Goal: Information Seeking & Learning: Learn about a topic

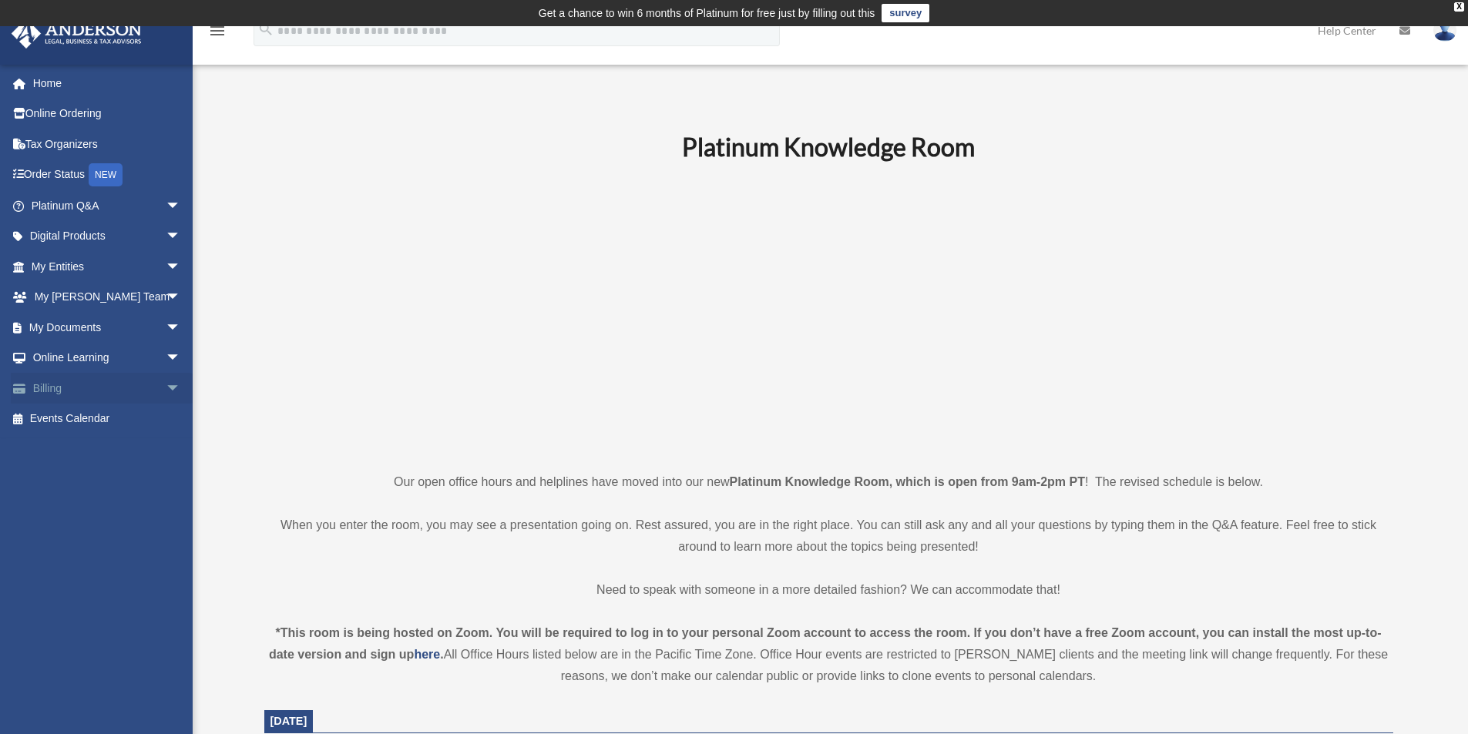
click at [57, 391] on link "Billing arrow_drop_down" at bounding box center [107, 388] width 193 height 31
click at [166, 388] on span "arrow_drop_down" at bounding box center [181, 389] width 31 height 32
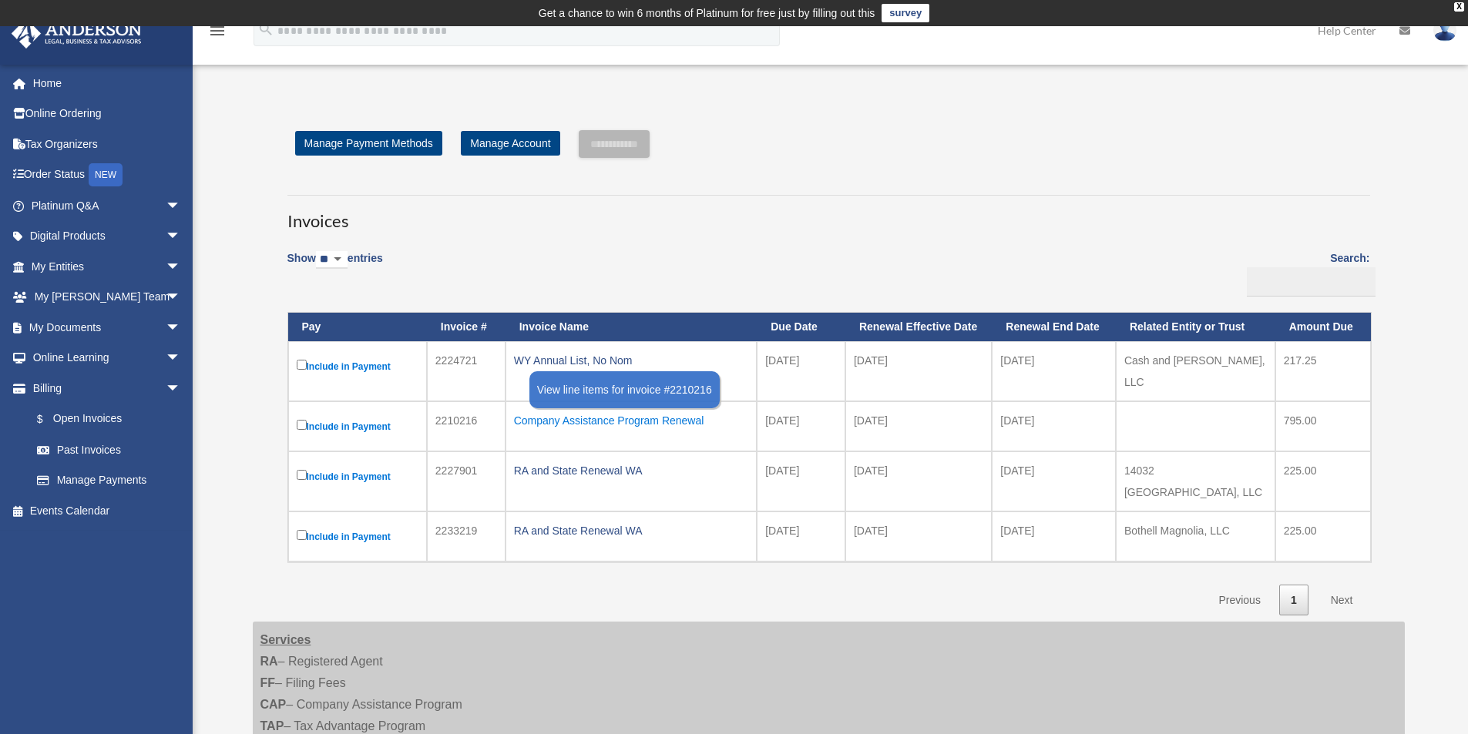
click at [652, 418] on div "Company Assistance Program Renewal" at bounding box center [631, 421] width 235 height 22
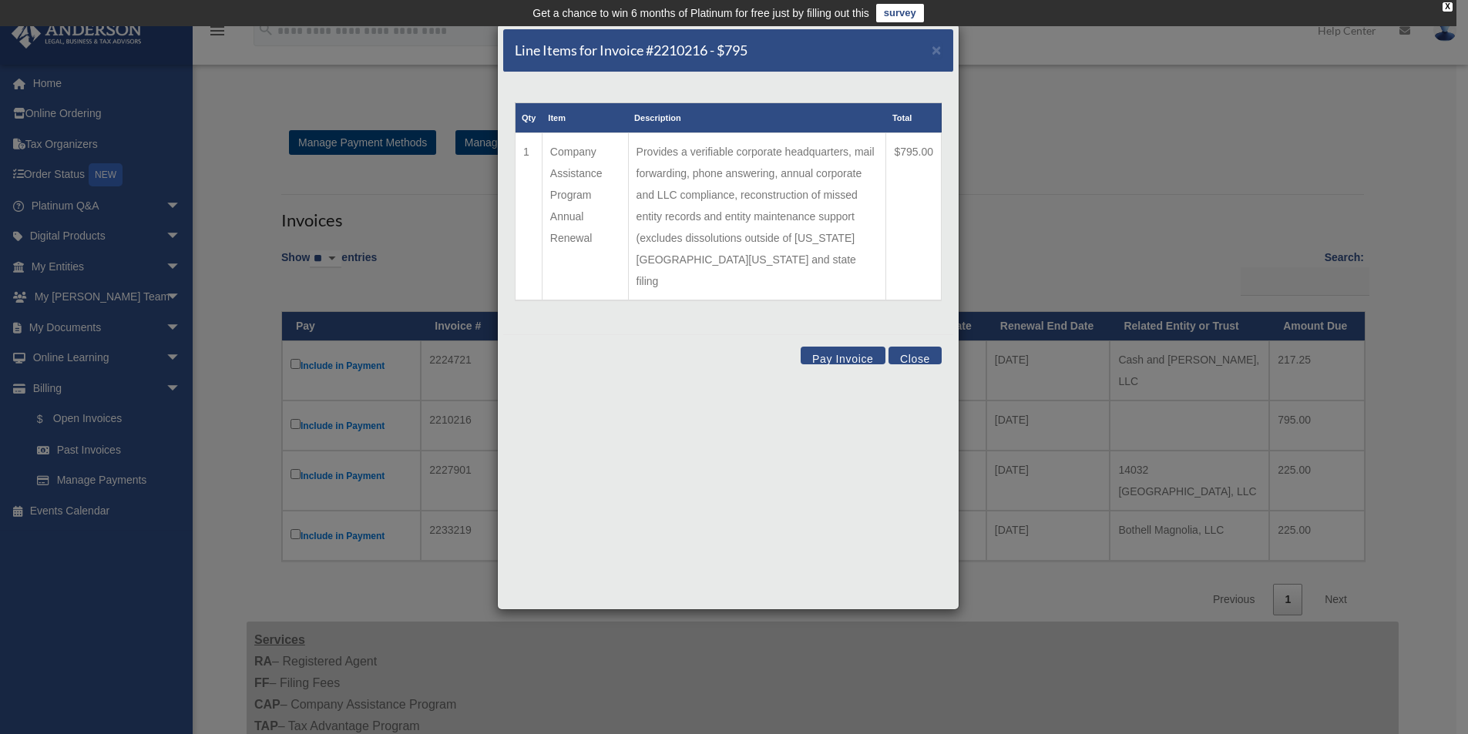
click at [935, 347] on button "Close" at bounding box center [914, 356] width 53 height 18
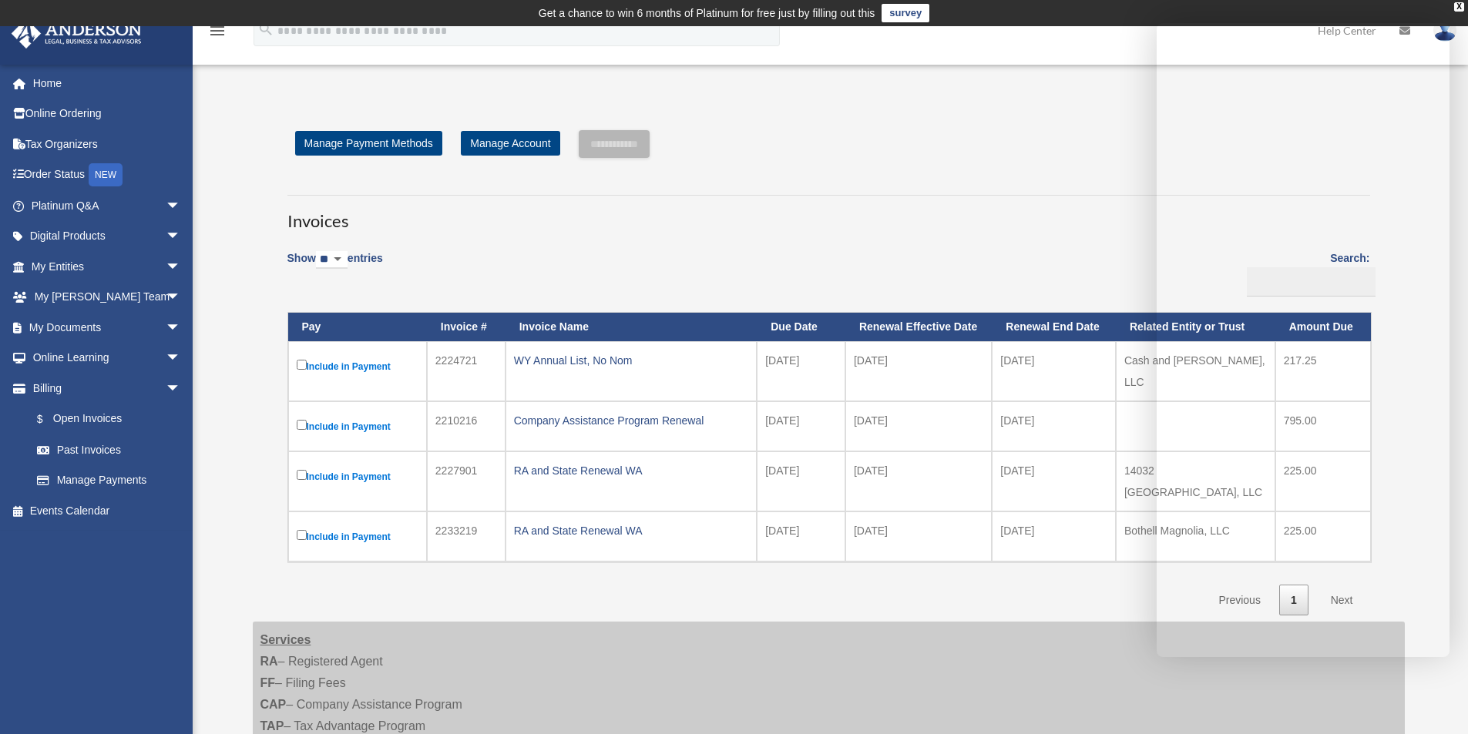
click at [1092, 135] on div "**********" at bounding box center [828, 144] width 1083 height 28
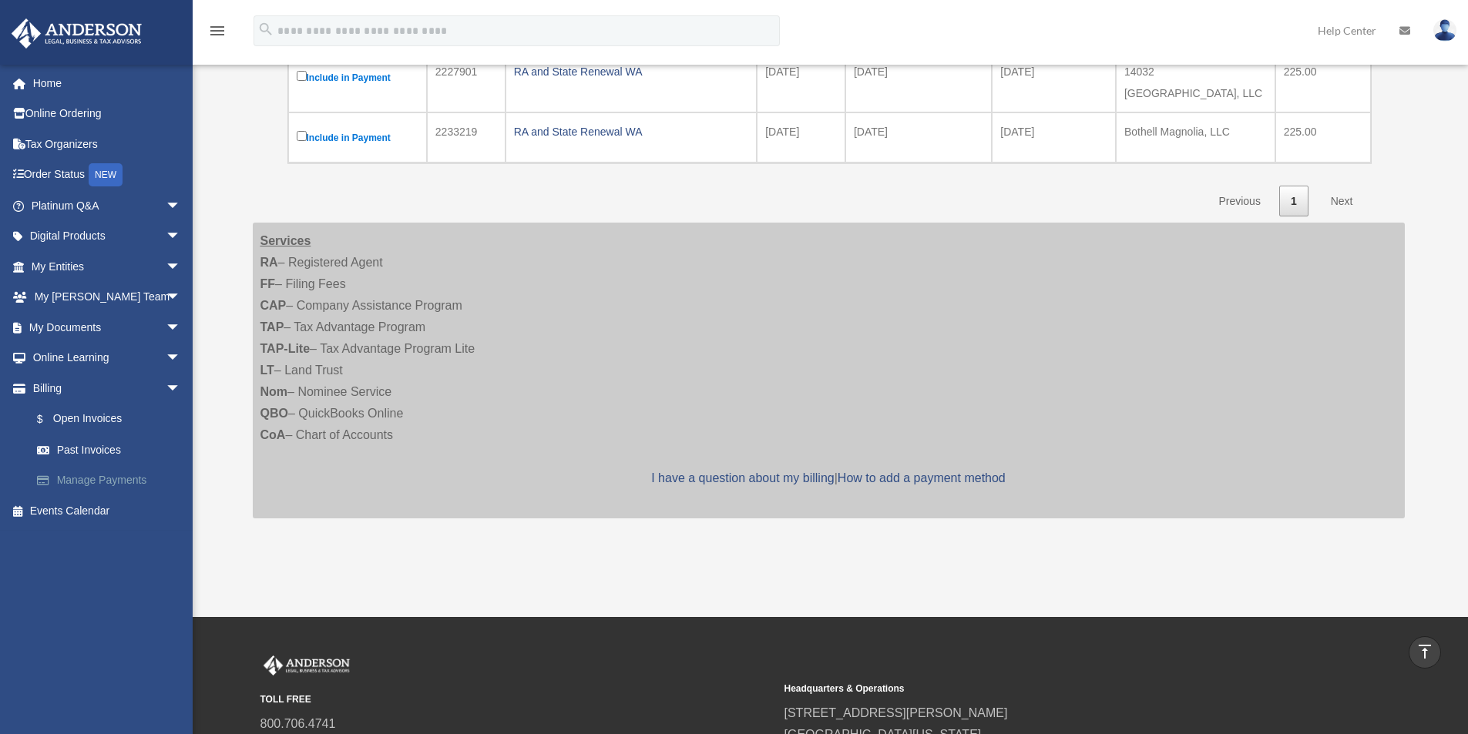
scroll to position [398, 0]
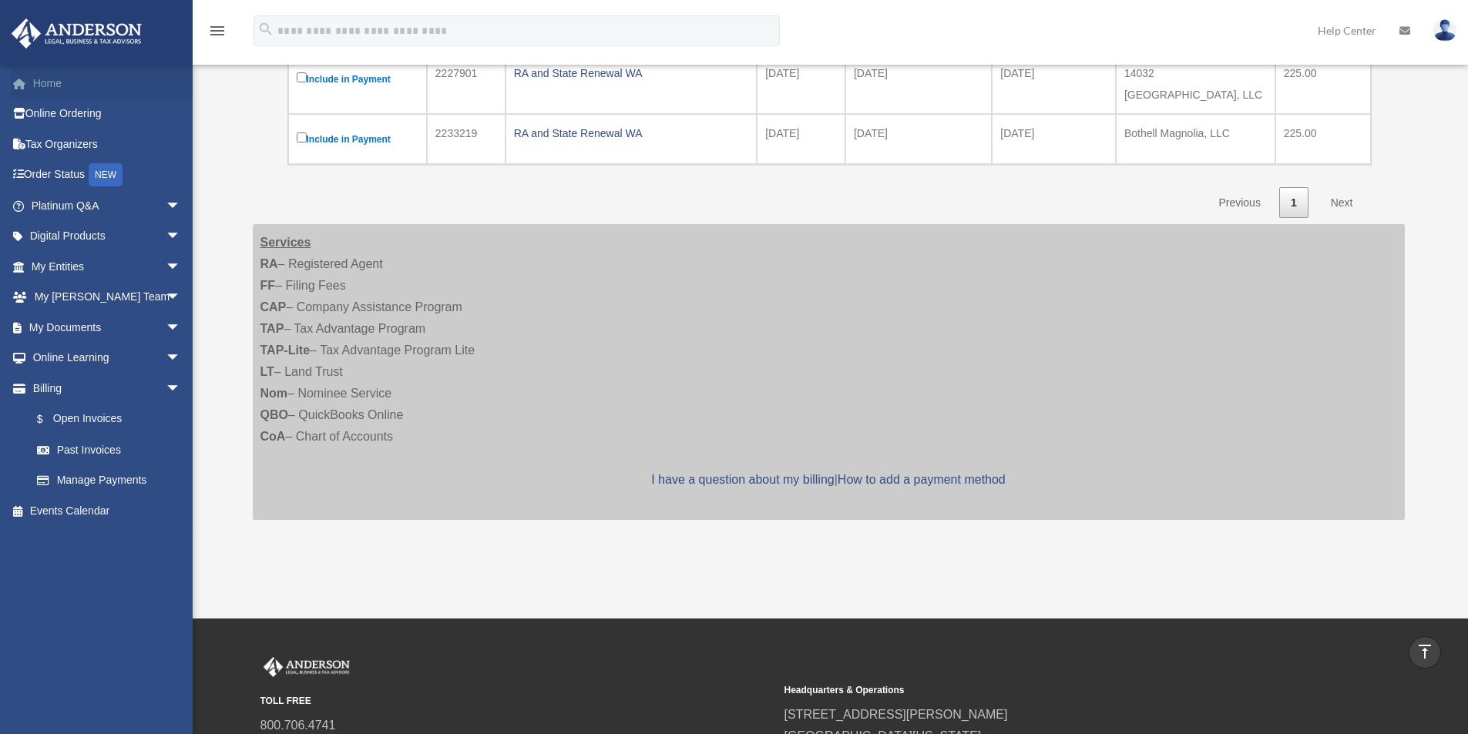
click at [42, 82] on link "Home" at bounding box center [107, 83] width 193 height 31
click at [78, 203] on link "Platinum Q&A arrow_drop_down" at bounding box center [107, 205] width 193 height 31
click at [166, 202] on span "arrow_drop_down" at bounding box center [181, 206] width 31 height 32
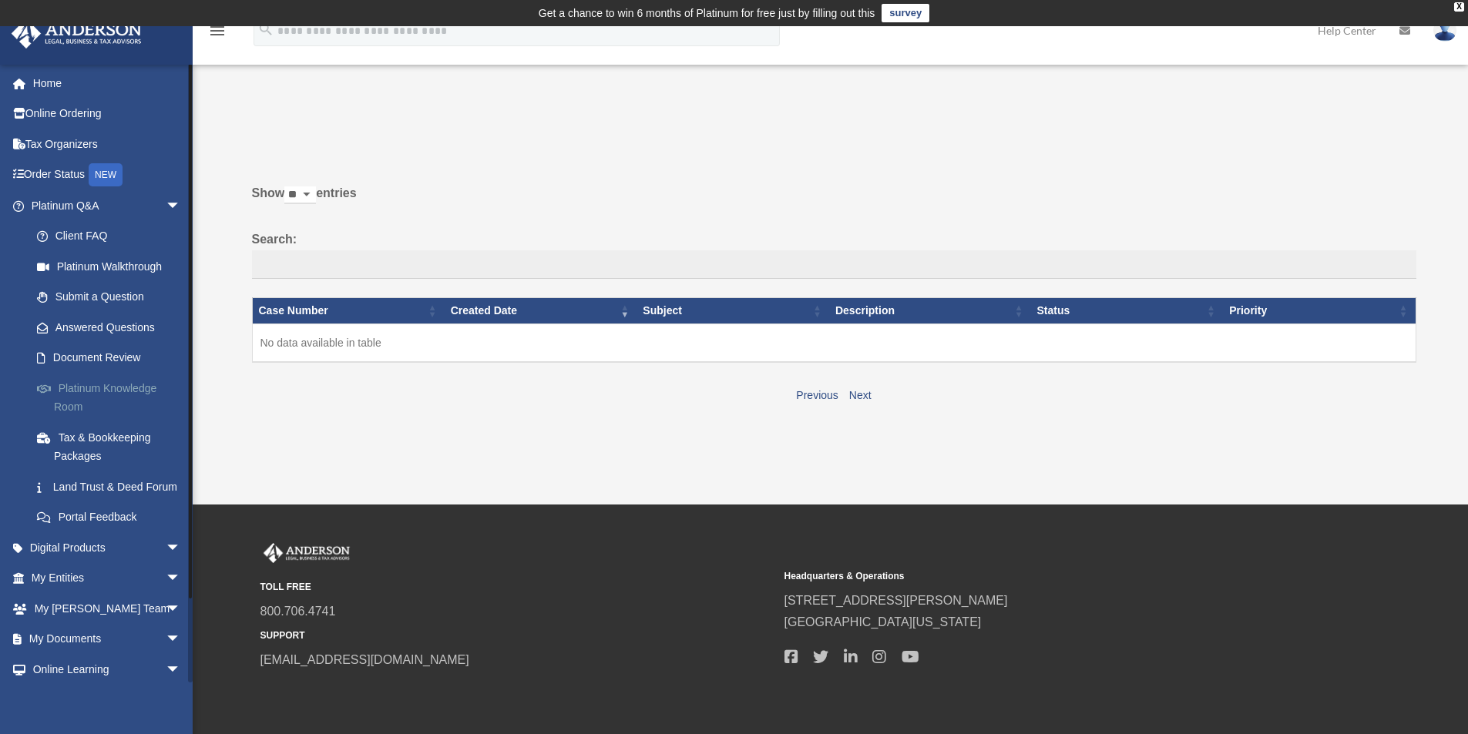
click at [120, 383] on link "Platinum Knowledge Room" at bounding box center [113, 397] width 183 height 49
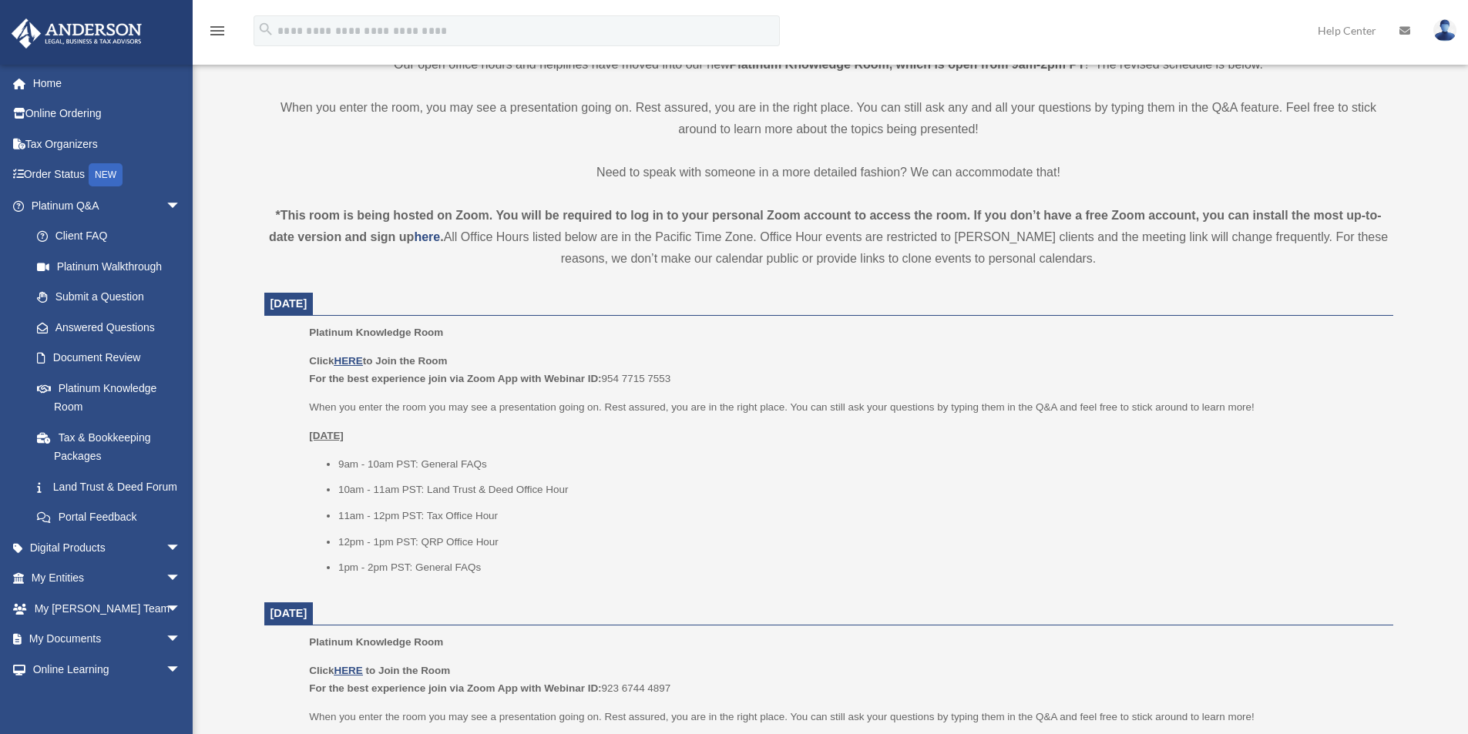
scroll to position [462, 0]
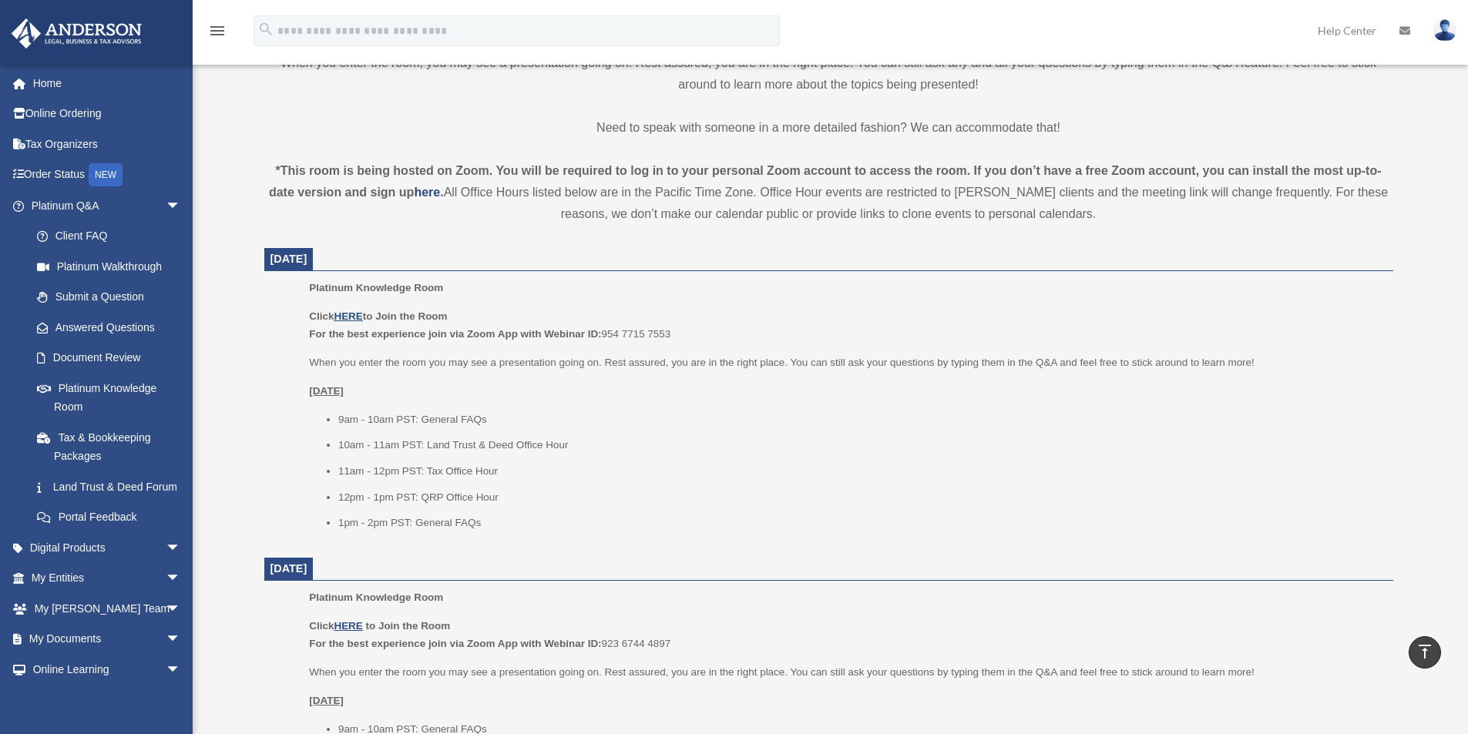
click at [348, 312] on u "HERE" at bounding box center [348, 317] width 29 height 12
click at [106, 331] on link "Answered Questions" at bounding box center [113, 327] width 183 height 31
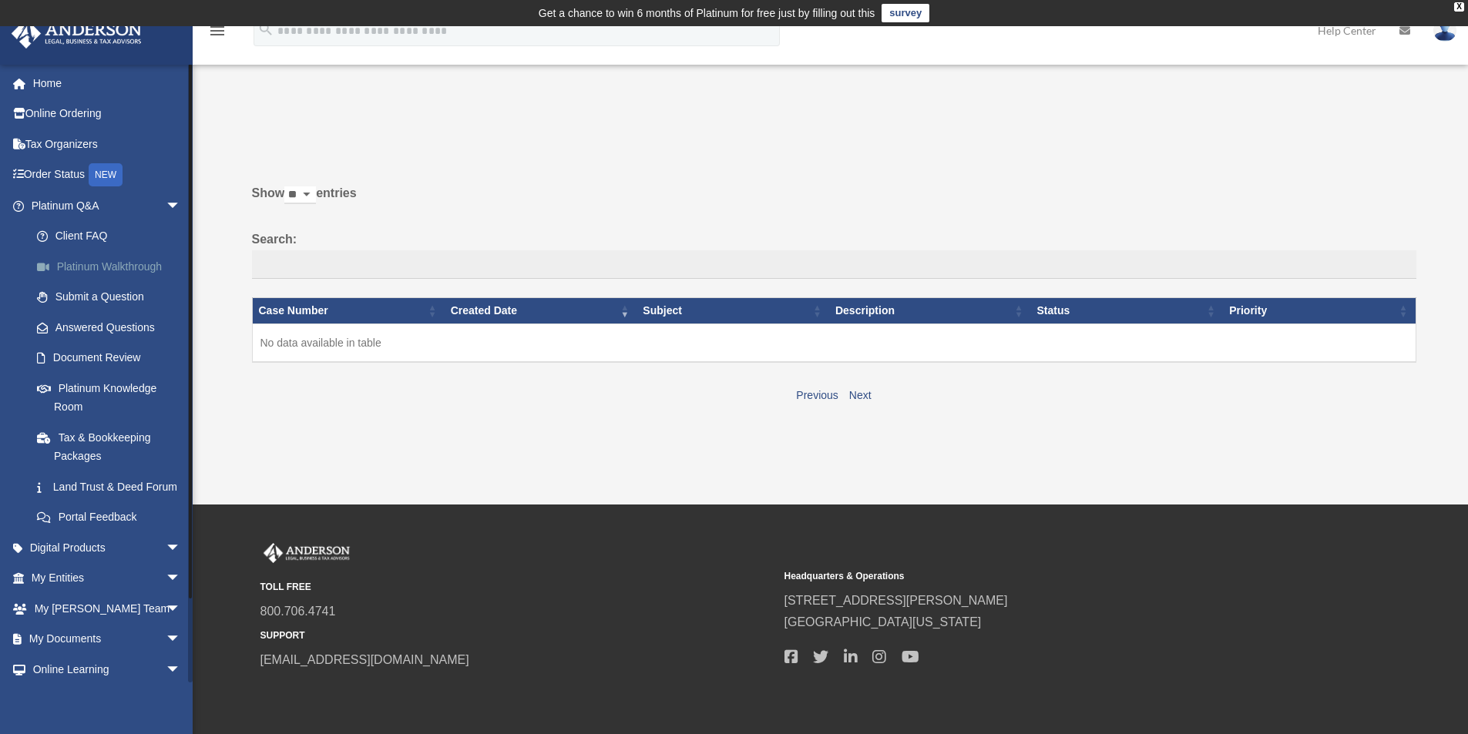
click at [119, 270] on link "Platinum Walkthrough" at bounding box center [113, 266] width 183 height 31
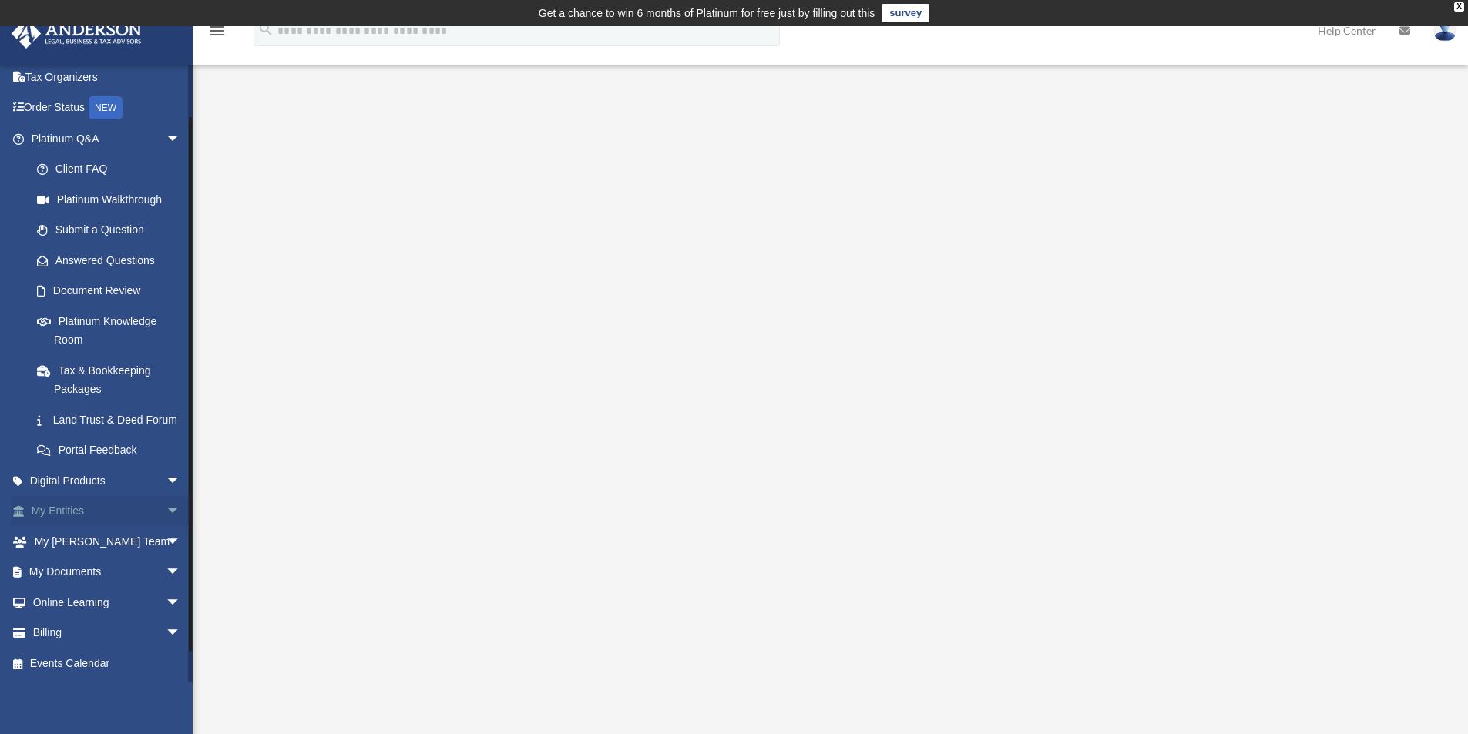
scroll to position [86, 0]
click at [166, 482] on span "arrow_drop_down" at bounding box center [181, 481] width 31 height 32
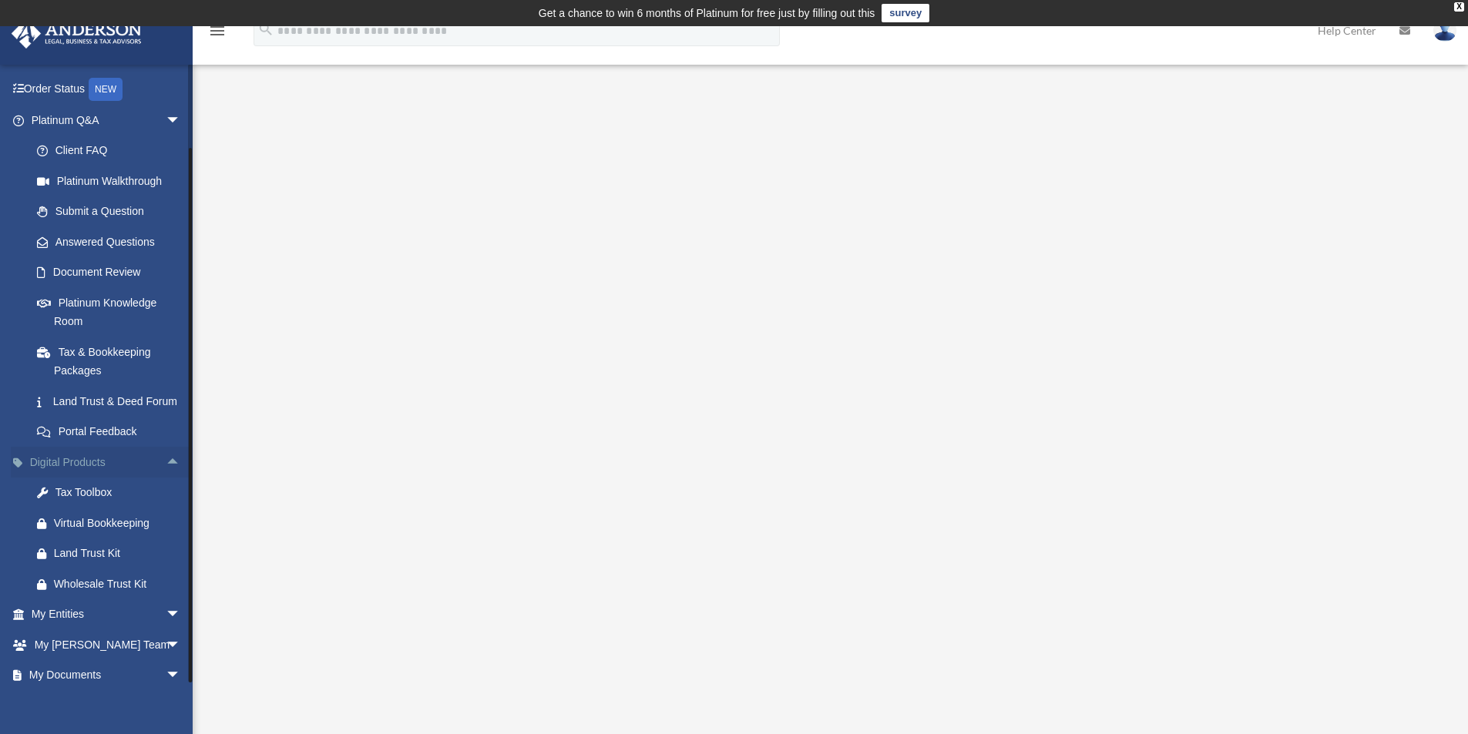
scroll to position [207, 0]
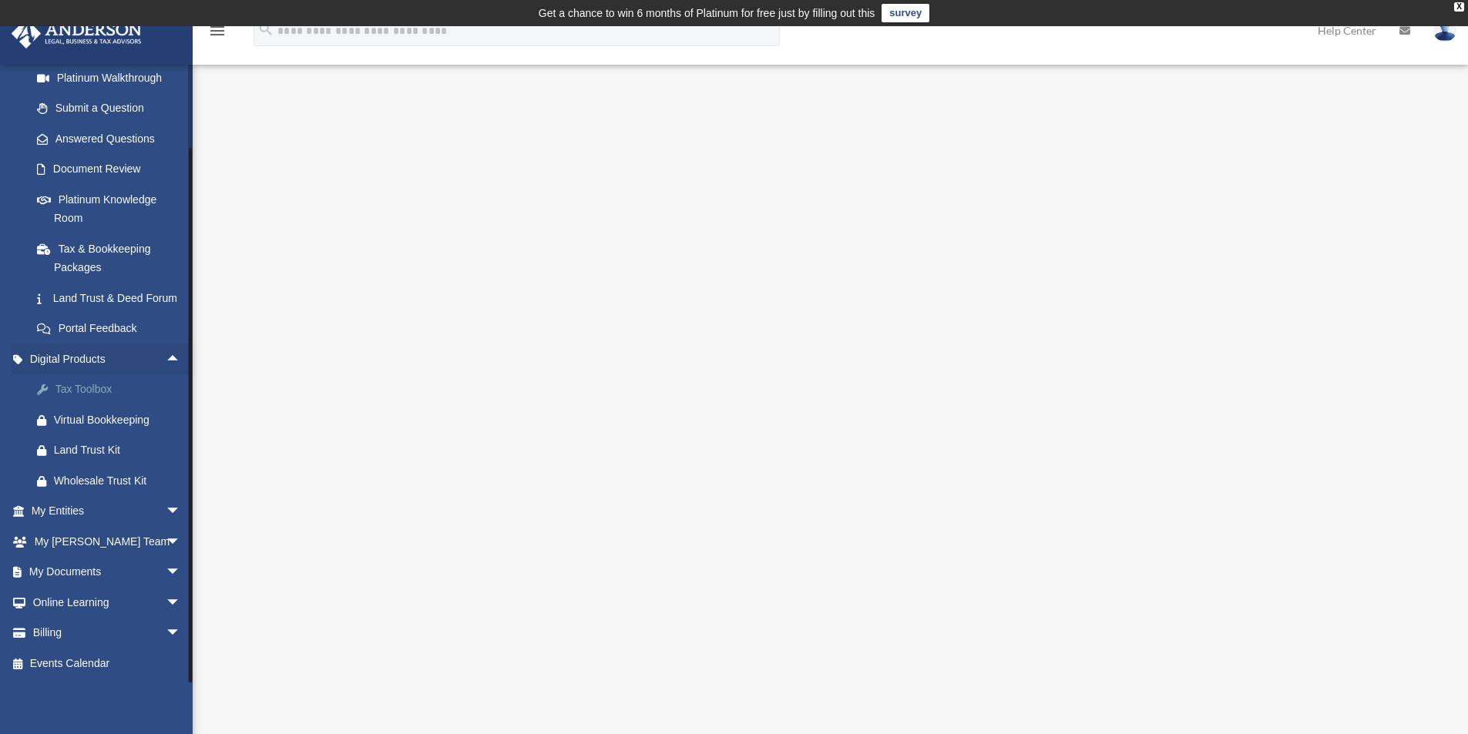
click at [94, 386] on div "Tax Toolbox" at bounding box center [119, 389] width 131 height 19
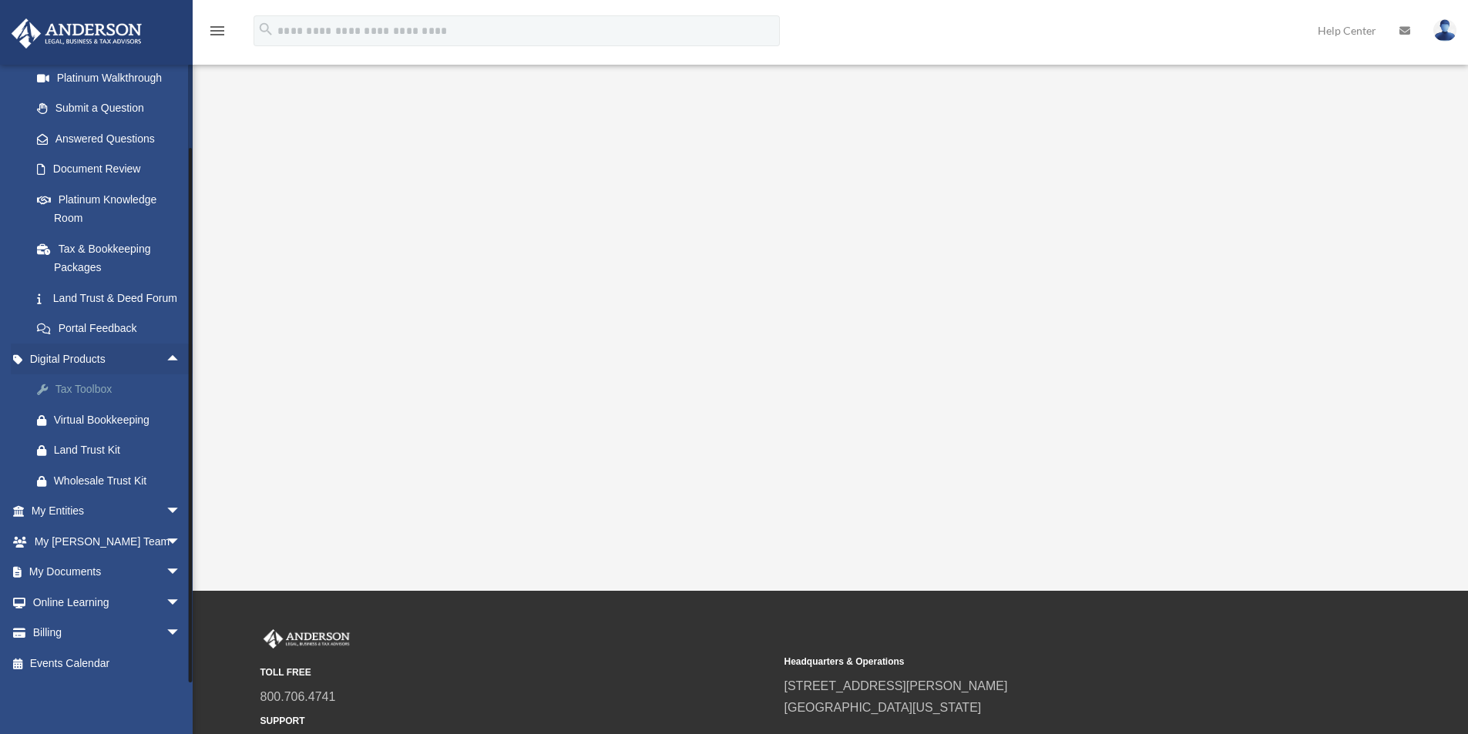
scroll to position [154, 0]
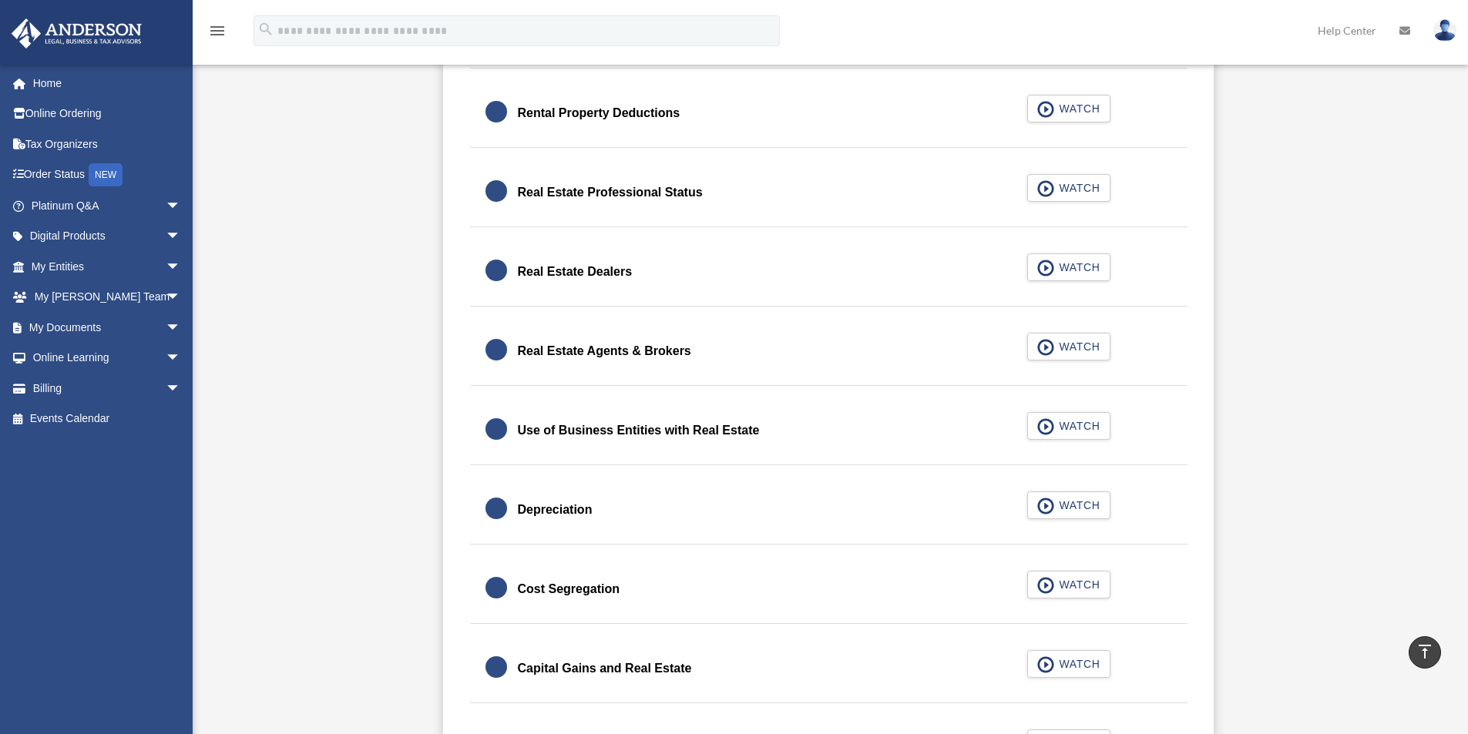
scroll to position [1233, 0]
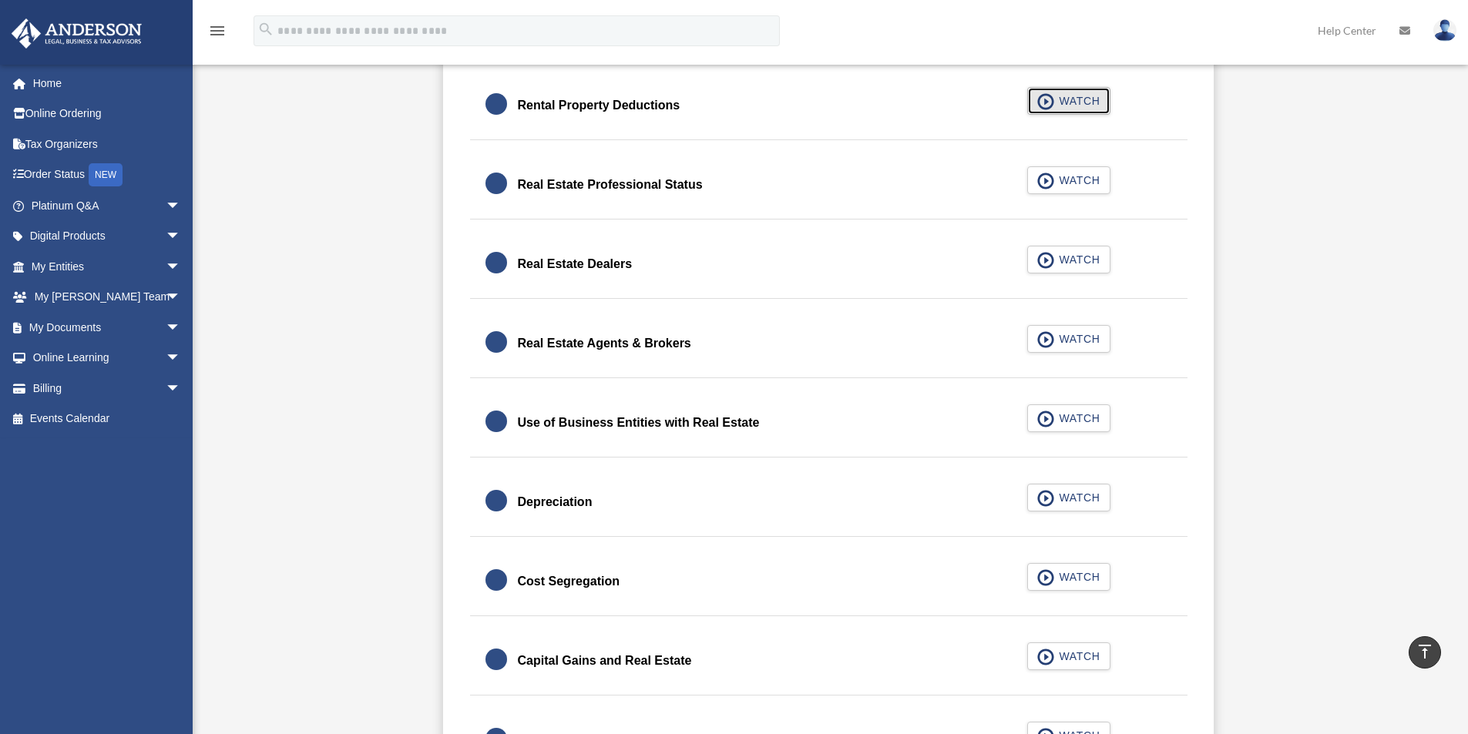
click at [1073, 106] on span "WATCH" at bounding box center [1076, 100] width 45 height 15
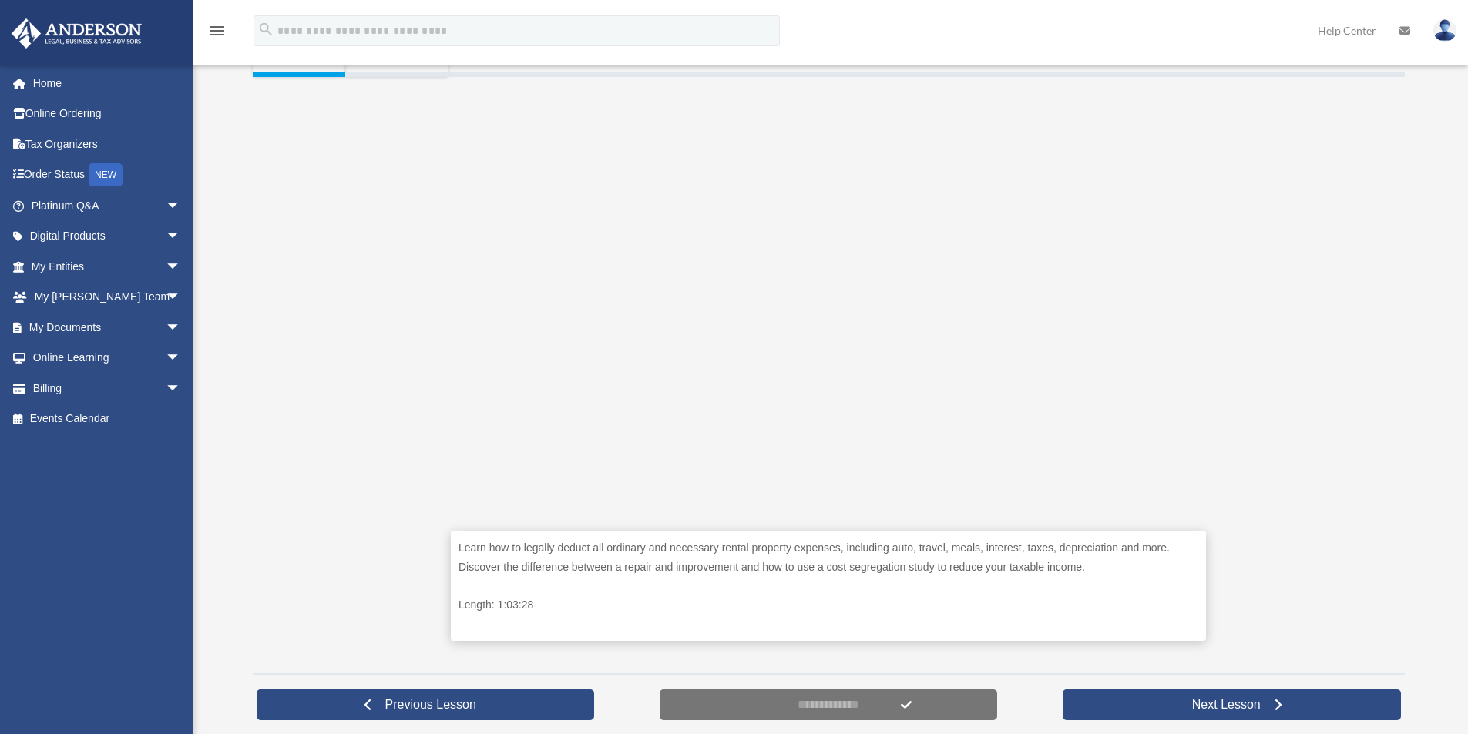
scroll to position [385, 0]
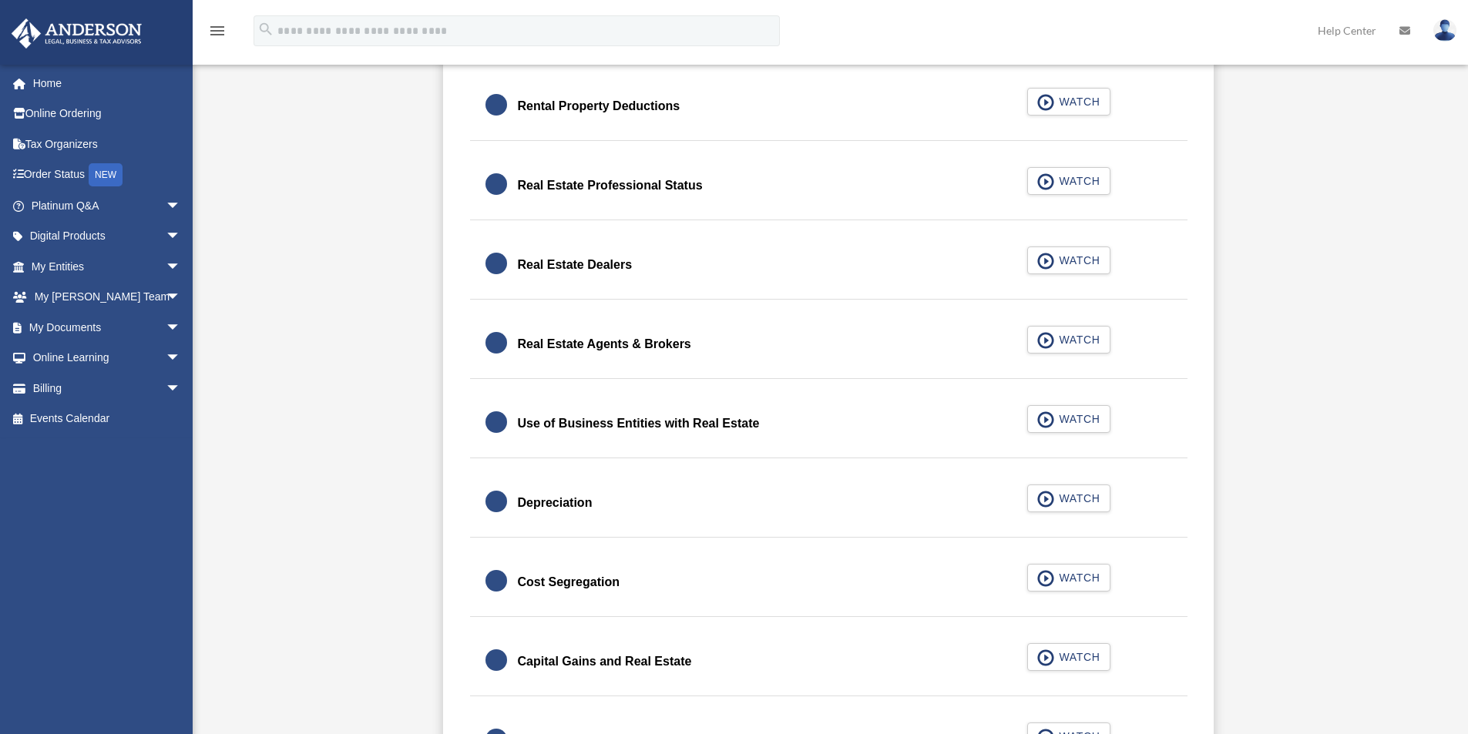
scroll to position [1233, 0]
click at [548, 497] on div "Depreciation" at bounding box center [555, 503] width 75 height 22
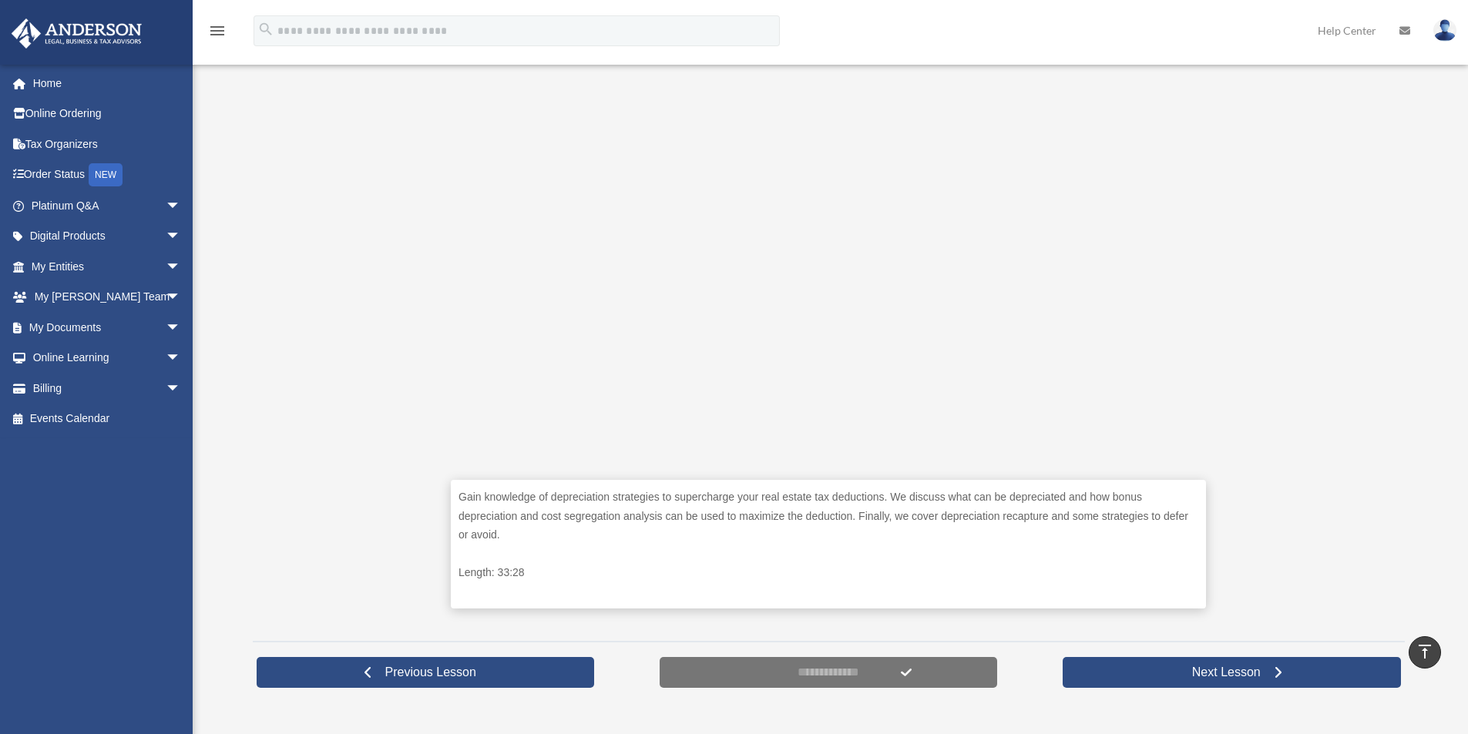
scroll to position [411, 0]
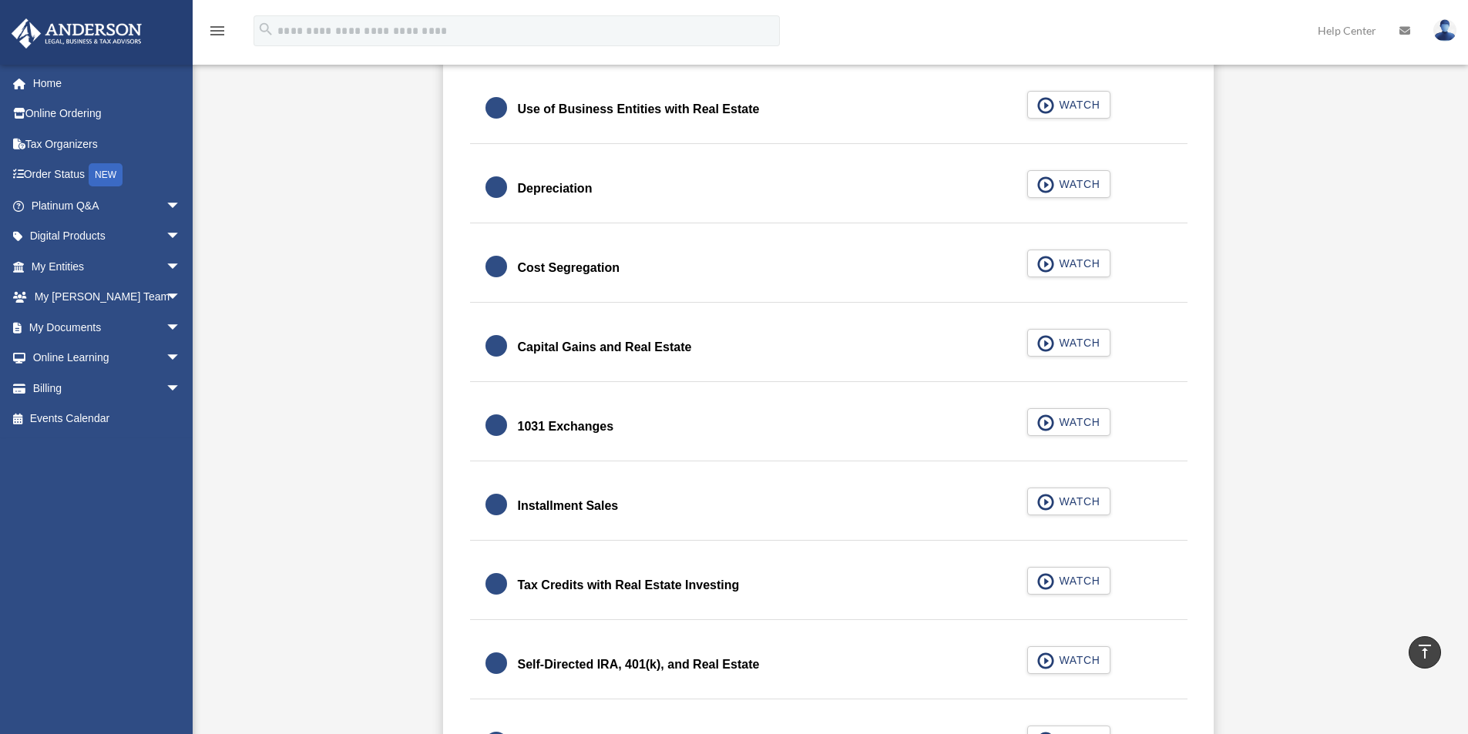
scroll to position [1644, 0]
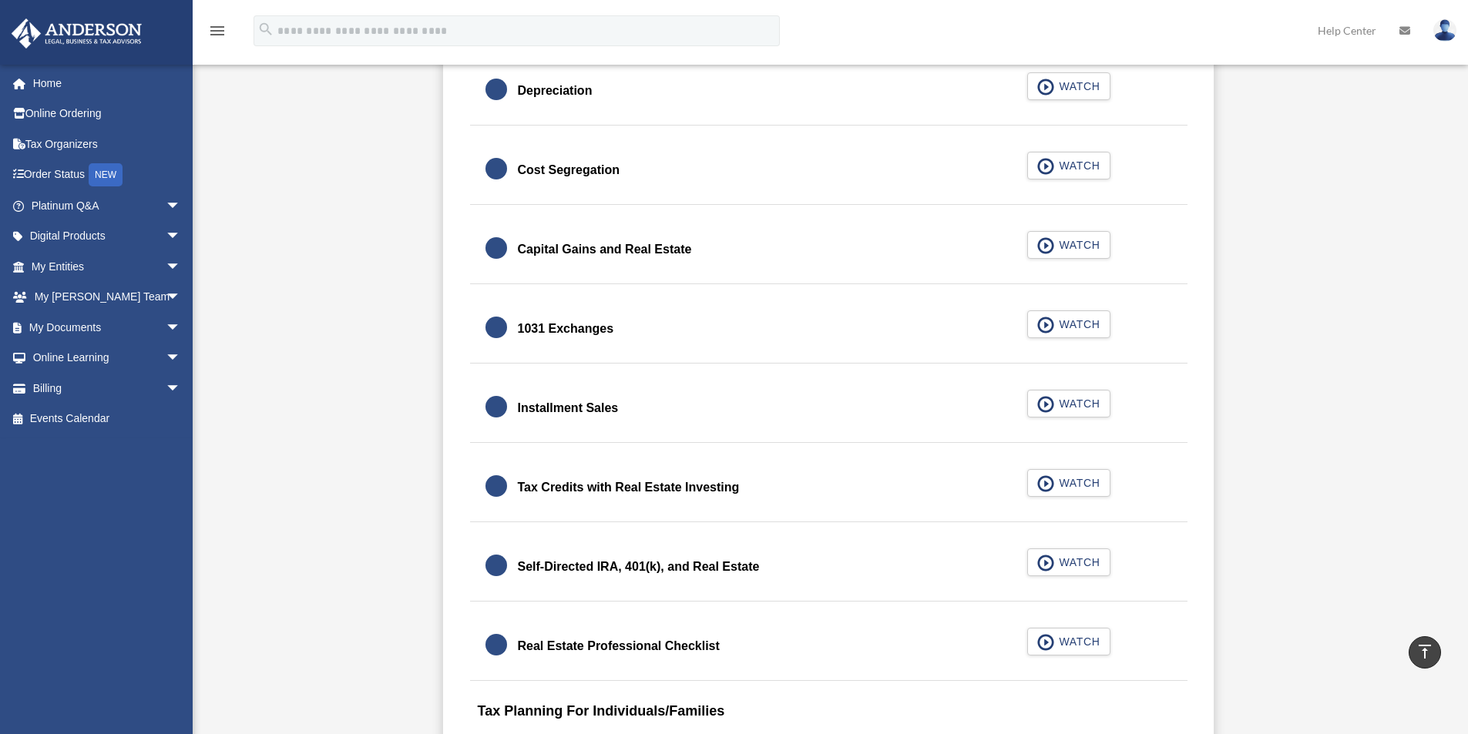
click at [698, 563] on div "Self-Directed IRA, 401(k), and Real Estate" at bounding box center [639, 567] width 242 height 22
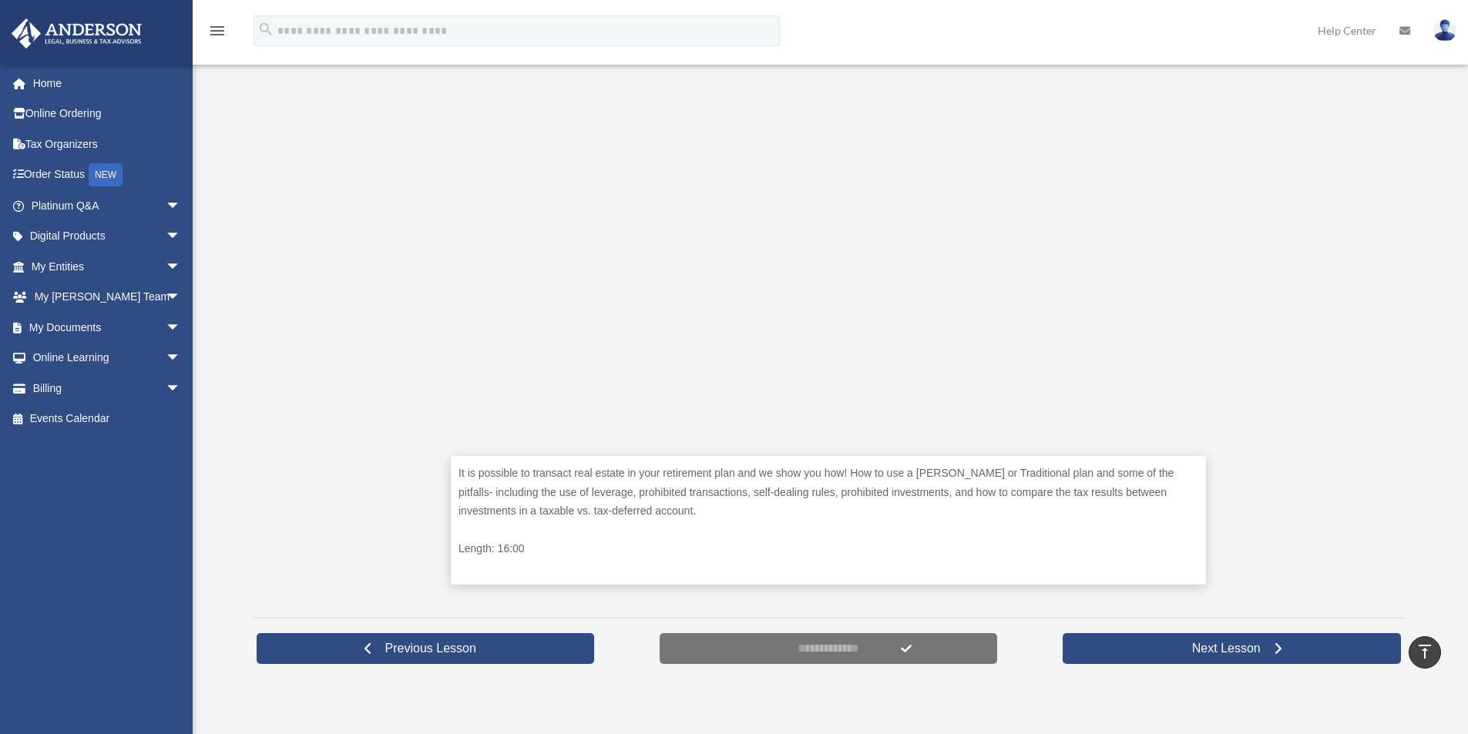
scroll to position [334, 0]
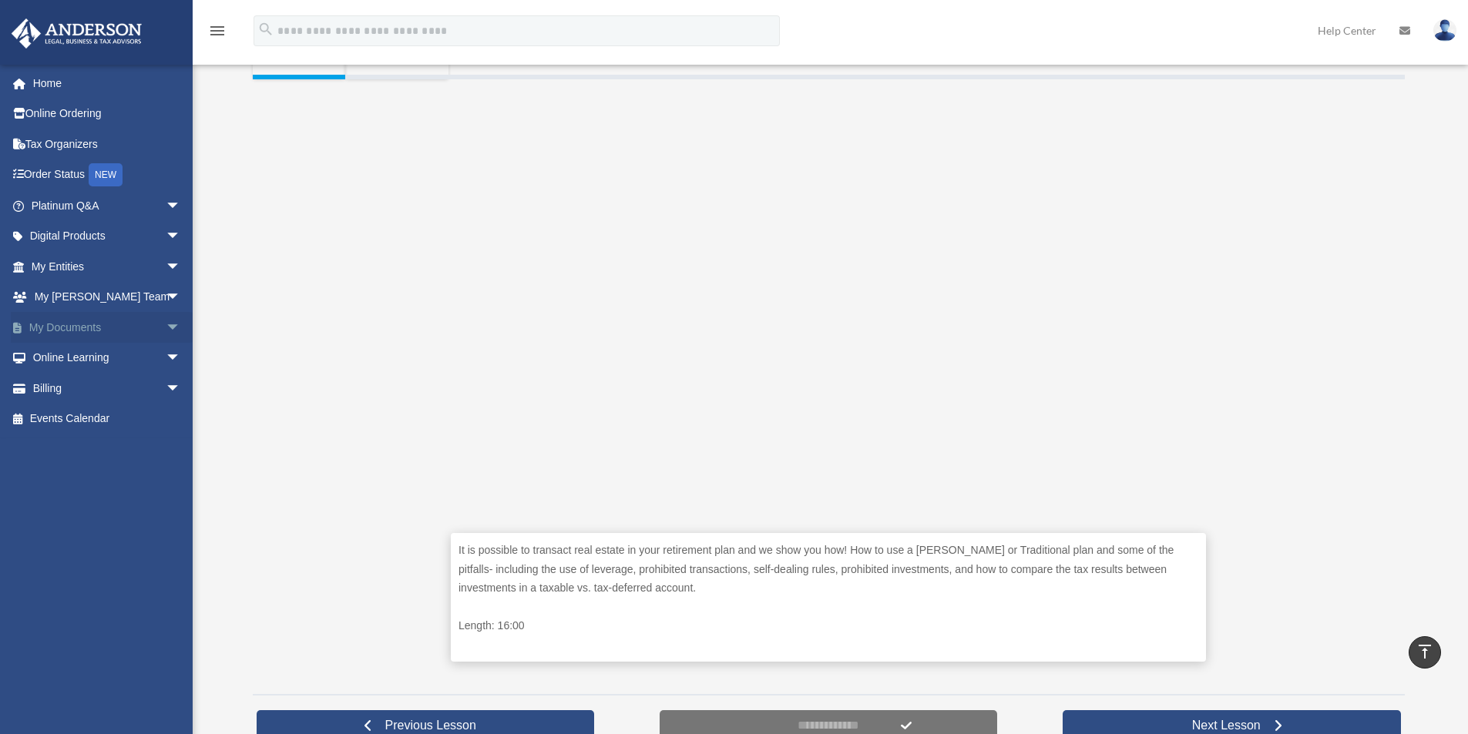
click at [166, 326] on span "arrow_drop_down" at bounding box center [181, 328] width 31 height 32
click at [67, 358] on link "Box" at bounding box center [113, 358] width 183 height 31
